Goal: Navigation & Orientation: Find specific page/section

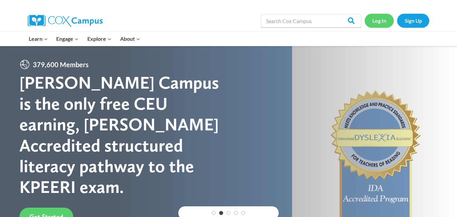
click at [377, 18] on link "Log In" at bounding box center [379, 21] width 29 height 14
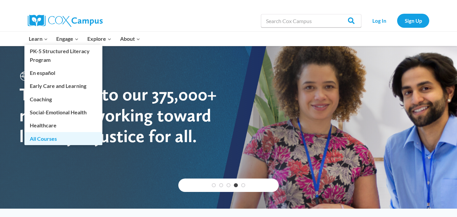
click at [42, 134] on link "All Courses" at bounding box center [63, 138] width 78 height 13
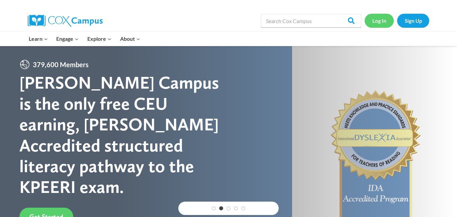
click at [378, 23] on link "Log In" at bounding box center [379, 21] width 29 height 14
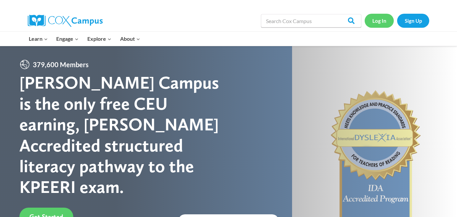
click at [372, 24] on link "Log In" at bounding box center [379, 21] width 29 height 14
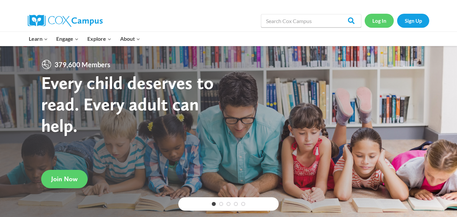
click at [379, 23] on link "Log In" at bounding box center [379, 21] width 29 height 14
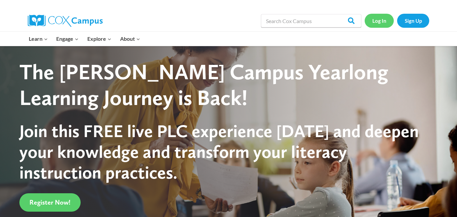
click at [376, 20] on link "Log In" at bounding box center [379, 21] width 29 height 14
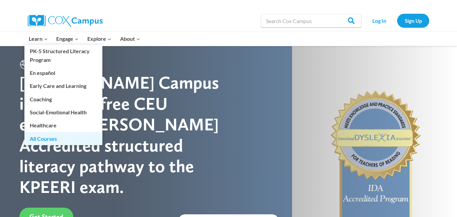
click at [52, 135] on link "All Courses" at bounding box center [63, 138] width 78 height 13
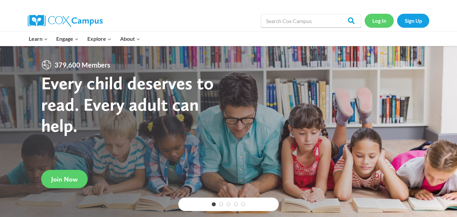
click at [374, 20] on link "Log In" at bounding box center [379, 21] width 29 height 14
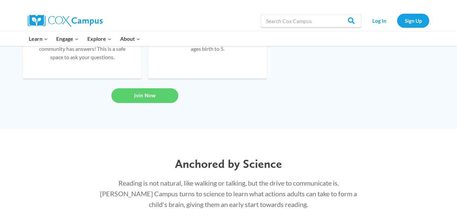
scroll to position [616, 0]
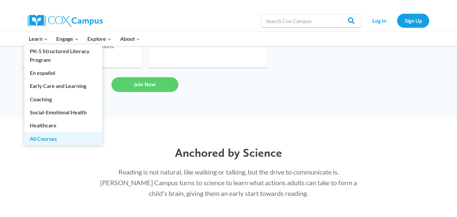
click at [47, 134] on link "All Courses" at bounding box center [63, 138] width 78 height 13
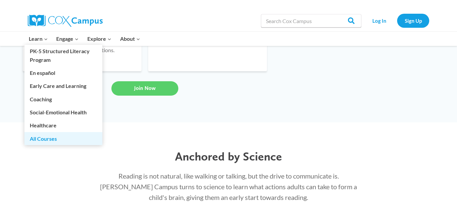
scroll to position [621, 0]
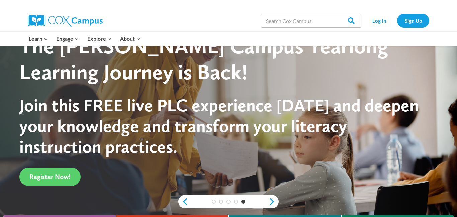
scroll to position [12, 0]
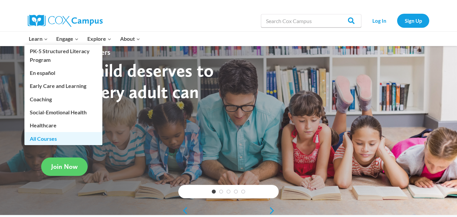
click at [46, 135] on link "All Courses" at bounding box center [63, 138] width 78 height 13
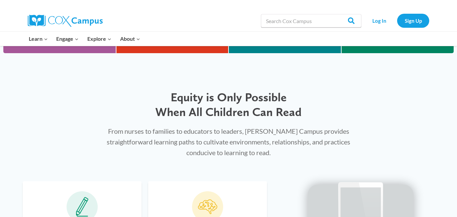
scroll to position [294, 0]
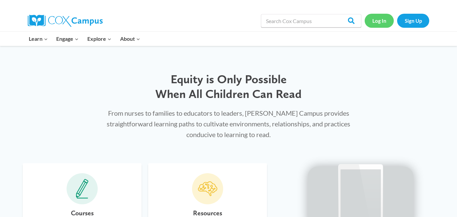
click at [382, 23] on link "Log In" at bounding box center [379, 21] width 29 height 14
click at [84, 198] on icon at bounding box center [82, 198] width 11 height 1
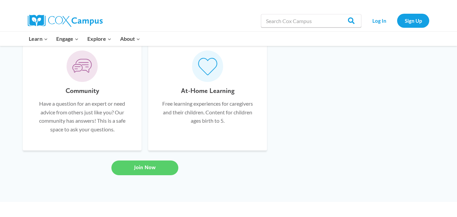
scroll to position [539, 0]
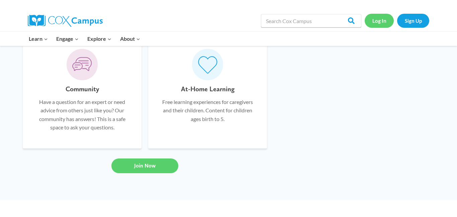
click at [380, 21] on link "Log In" at bounding box center [379, 21] width 29 height 14
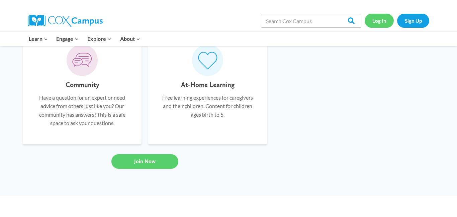
scroll to position [535, 0]
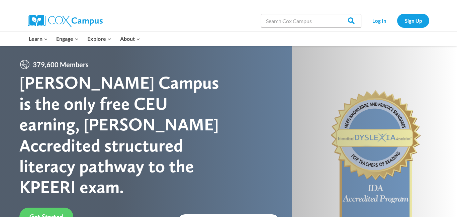
click at [201, 207] on div at bounding box center [228, 156] width 457 height 221
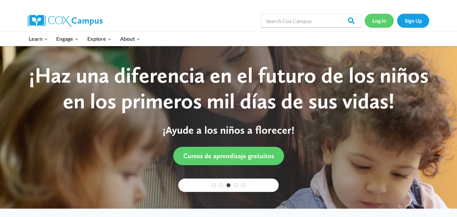
click at [384, 21] on link "Log In" at bounding box center [379, 21] width 29 height 14
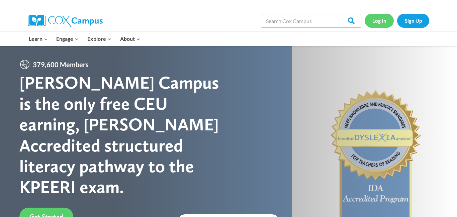
click at [385, 20] on link "Log In" at bounding box center [379, 21] width 29 height 14
